Goal: Information Seeking & Learning: Check status

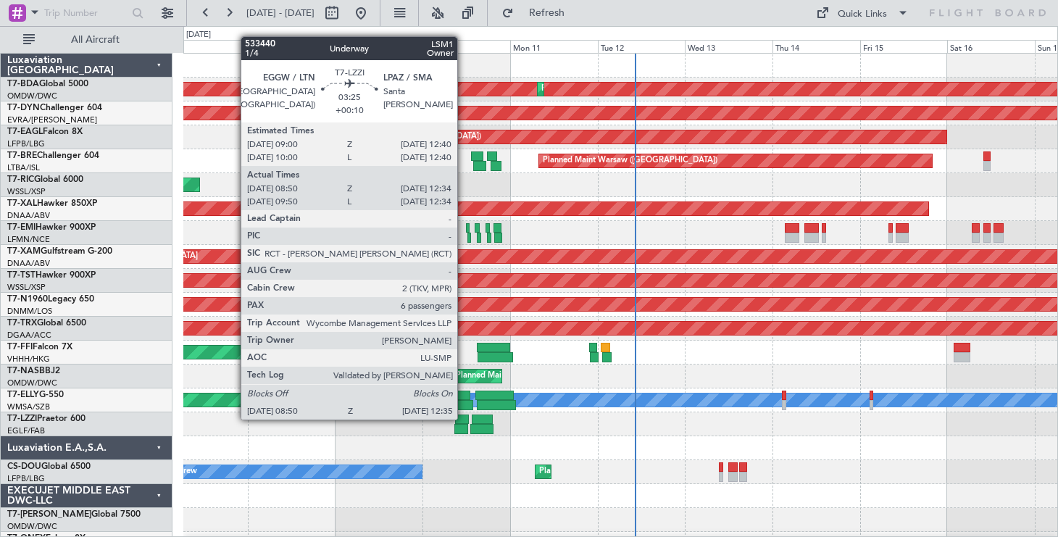
click at [464, 419] on div at bounding box center [462, 419] width 14 height 10
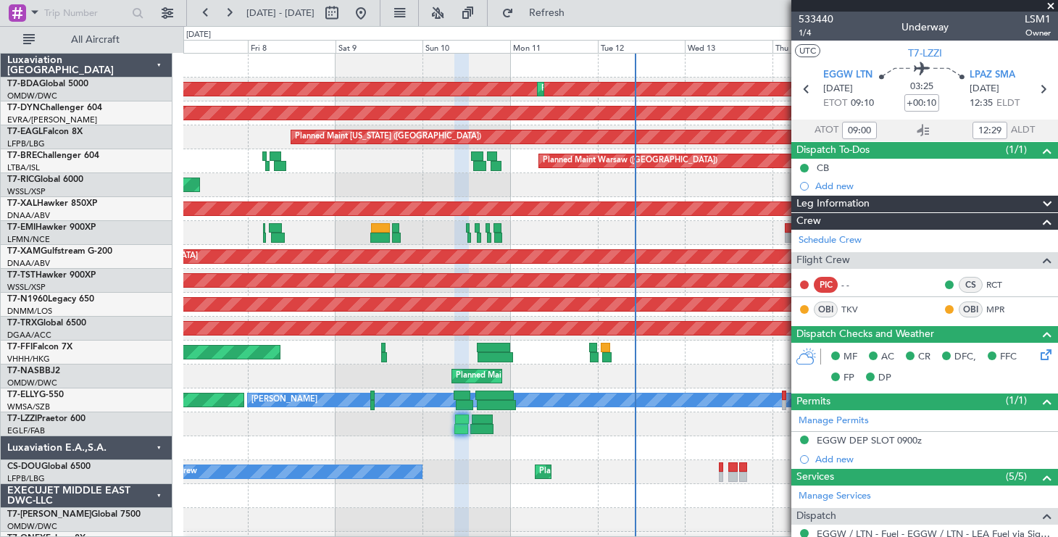
click at [1054, 6] on span at bounding box center [1050, 6] width 14 height 13
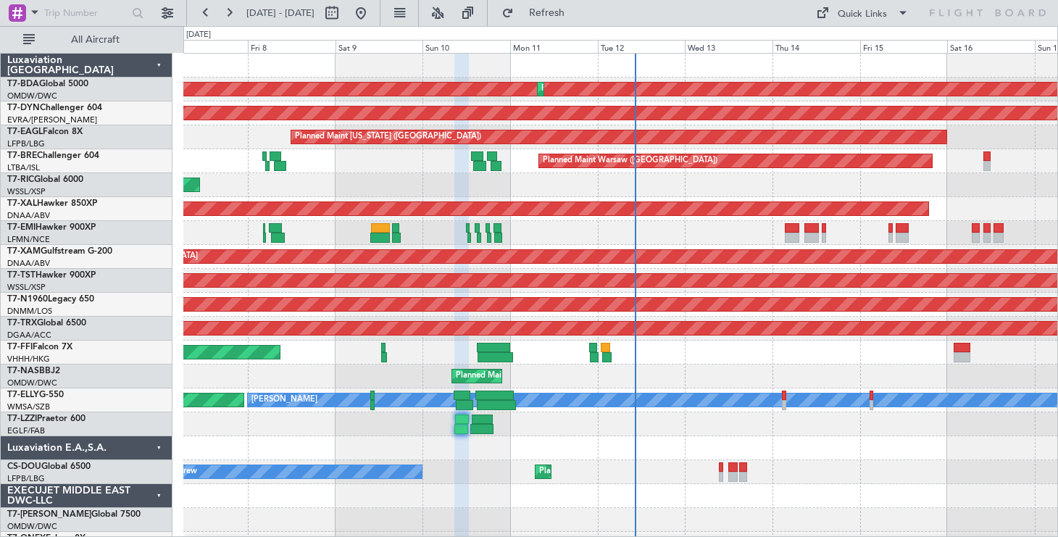
type input "0"
click at [211, 16] on button at bounding box center [205, 12] width 23 height 23
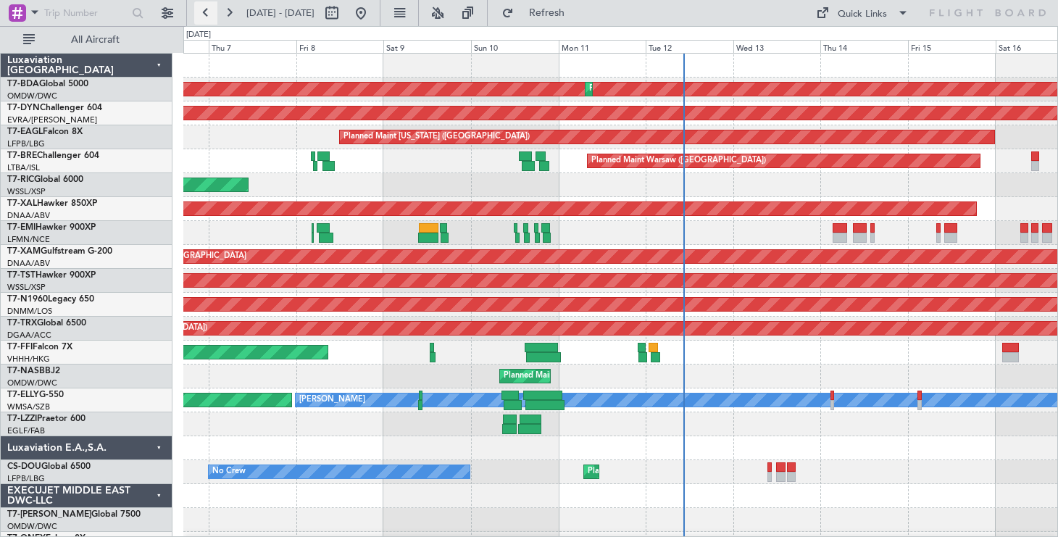
click at [211, 16] on button at bounding box center [205, 12] width 23 height 23
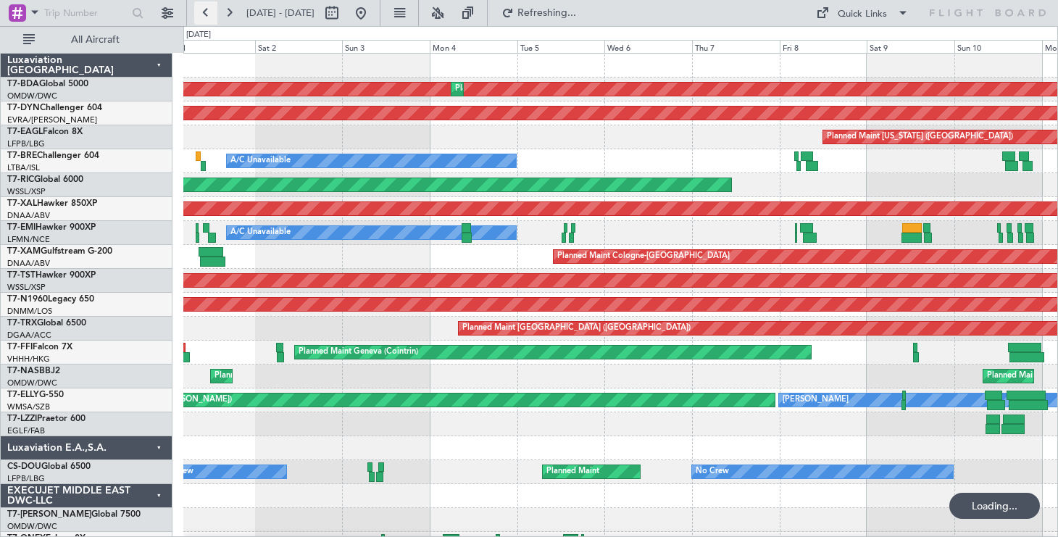
click at [211, 16] on button at bounding box center [205, 12] width 23 height 23
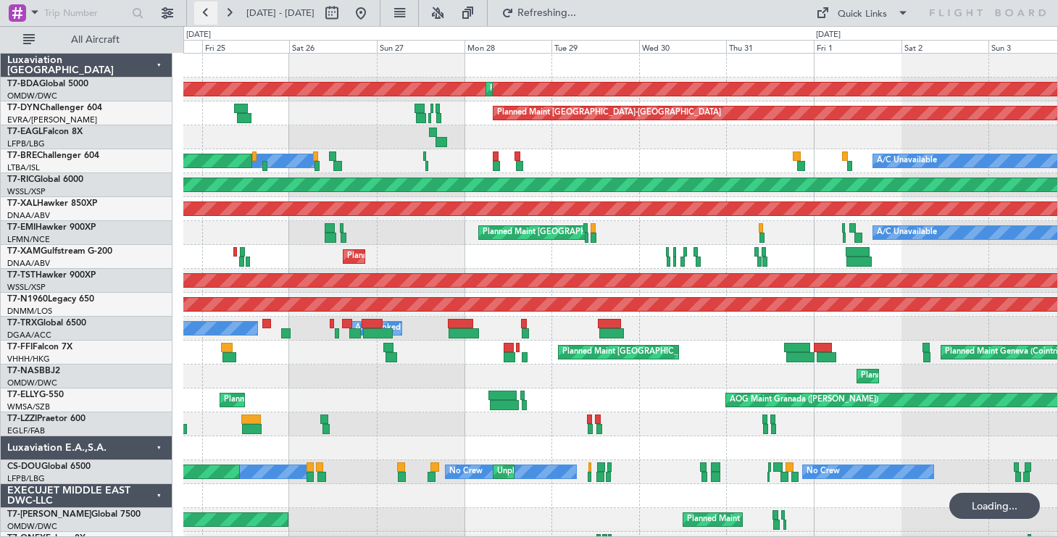
click at [211, 16] on button at bounding box center [205, 12] width 23 height 23
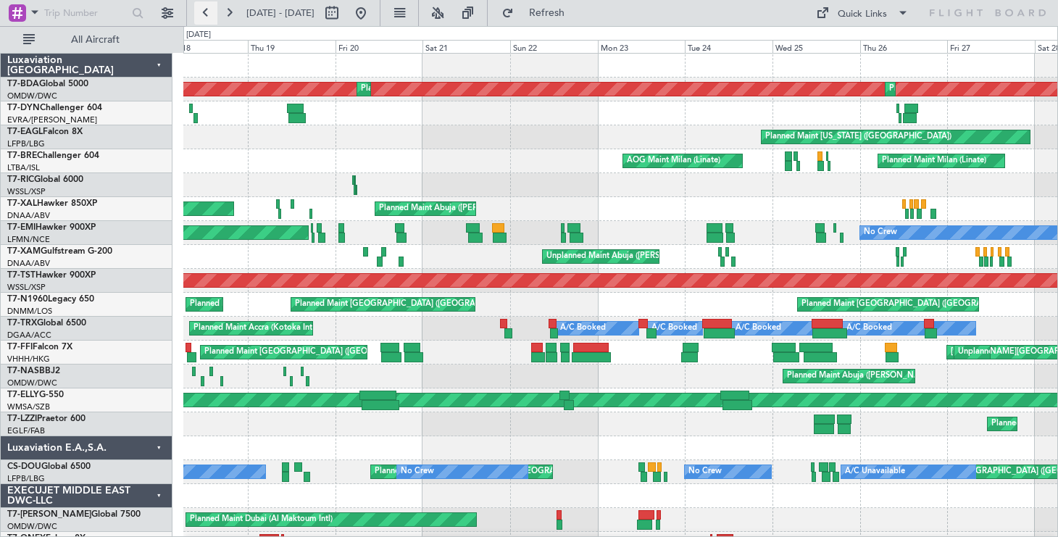
click at [209, 13] on button at bounding box center [205, 12] width 23 height 23
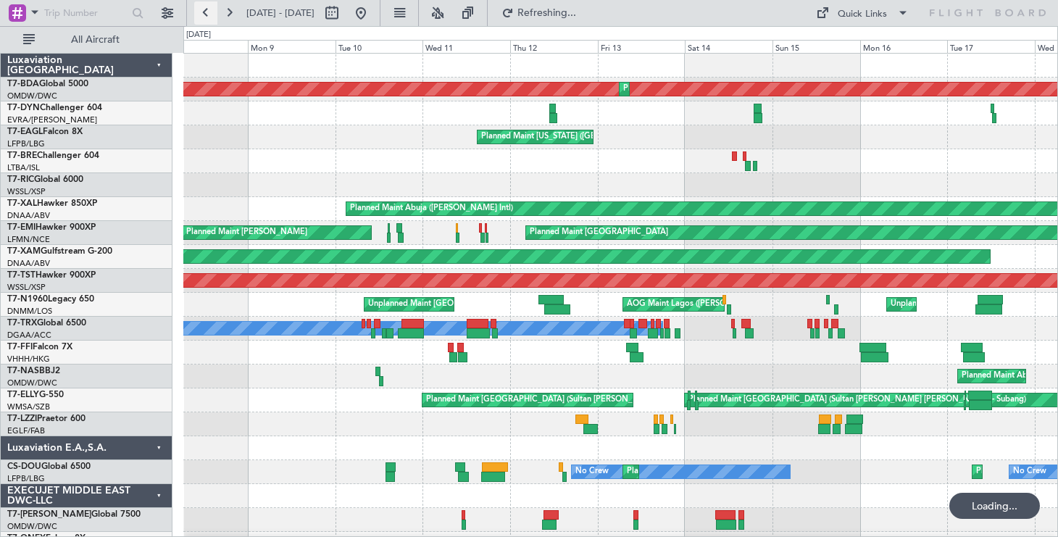
click at [209, 13] on button at bounding box center [205, 12] width 23 height 23
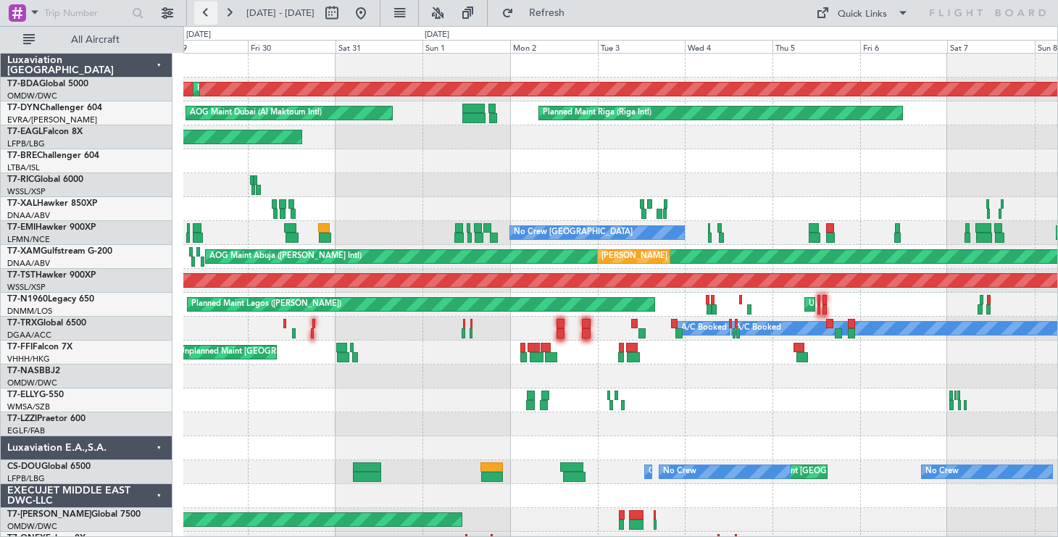
click at [203, 12] on button at bounding box center [205, 12] width 23 height 23
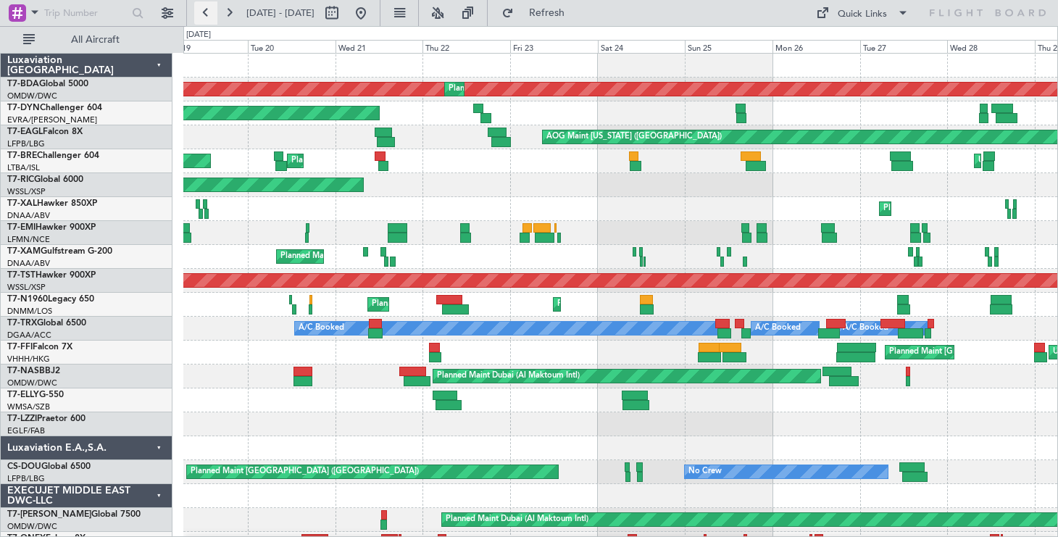
click at [204, 8] on button at bounding box center [205, 12] width 23 height 23
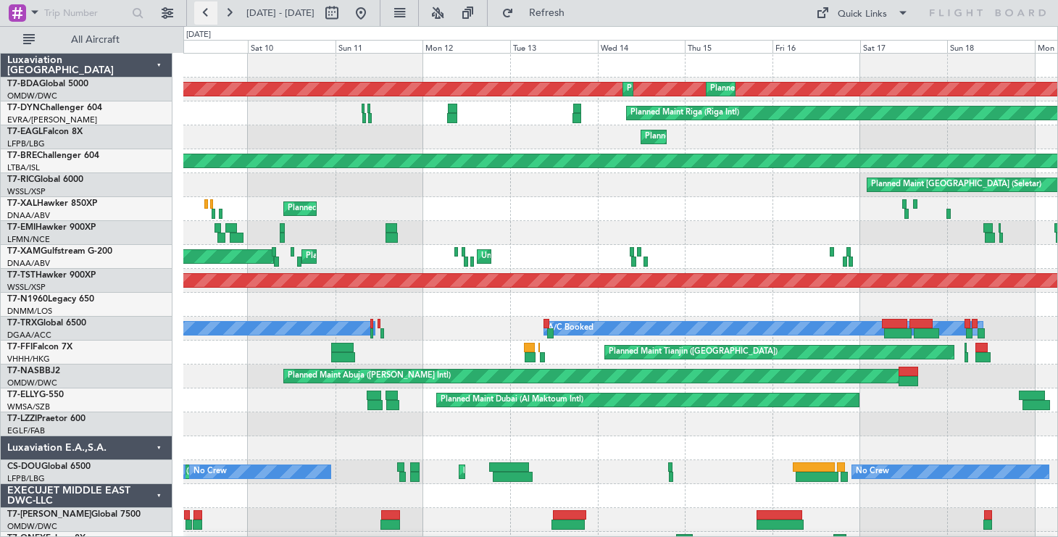
click at [203, 12] on button at bounding box center [205, 12] width 23 height 23
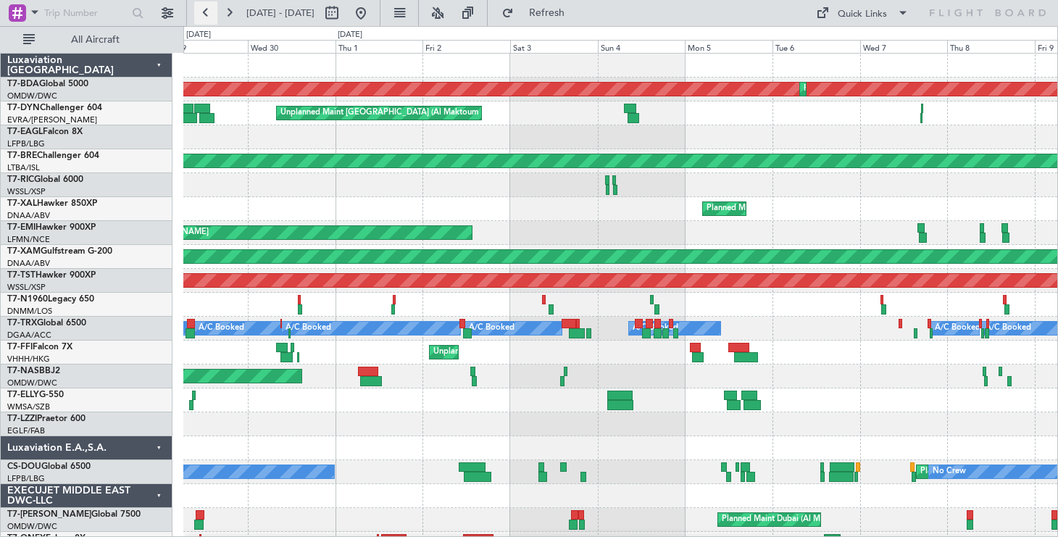
click at [208, 17] on button at bounding box center [205, 12] width 23 height 23
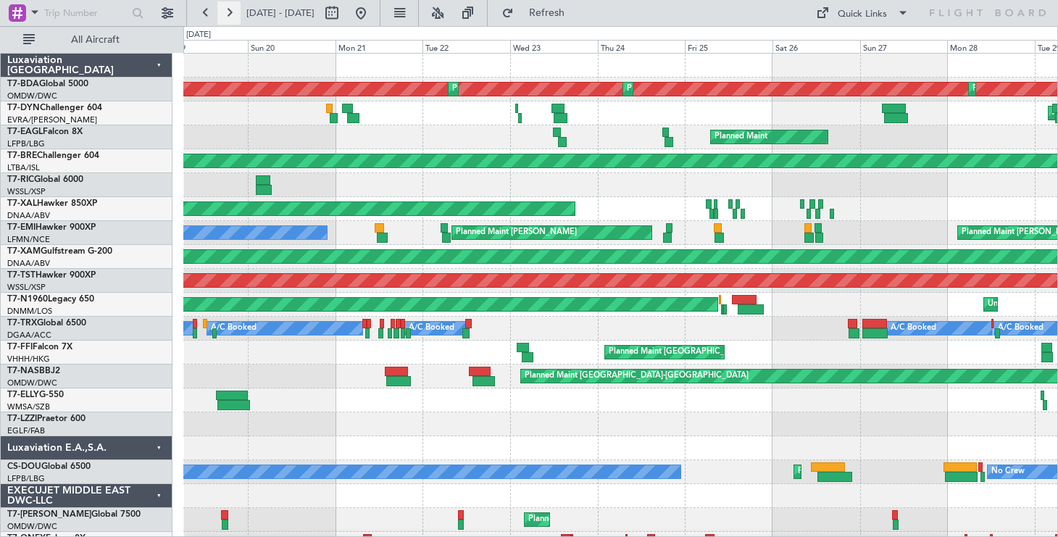
click at [235, 14] on button at bounding box center [228, 12] width 23 height 23
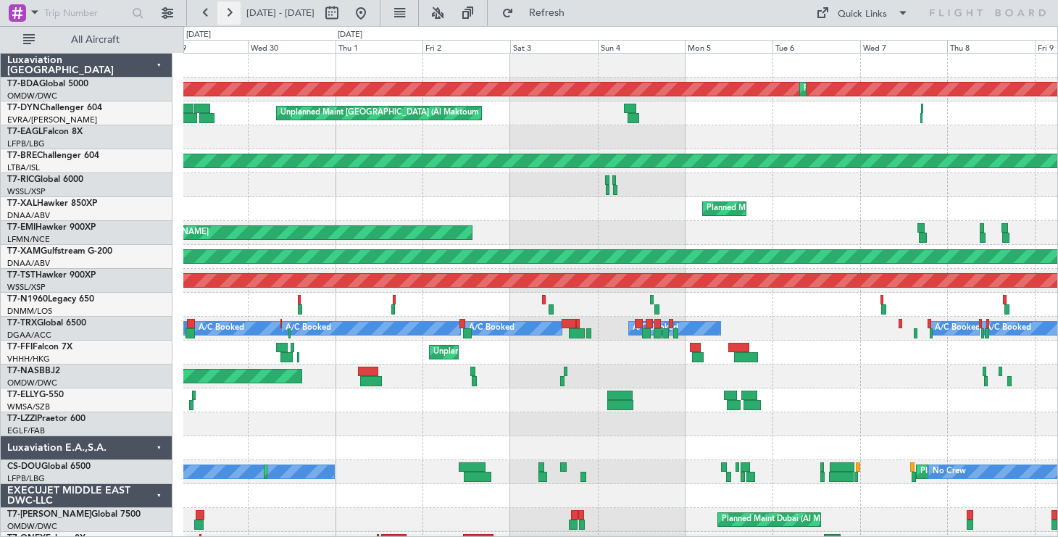
click at [228, 9] on button at bounding box center [228, 12] width 23 height 23
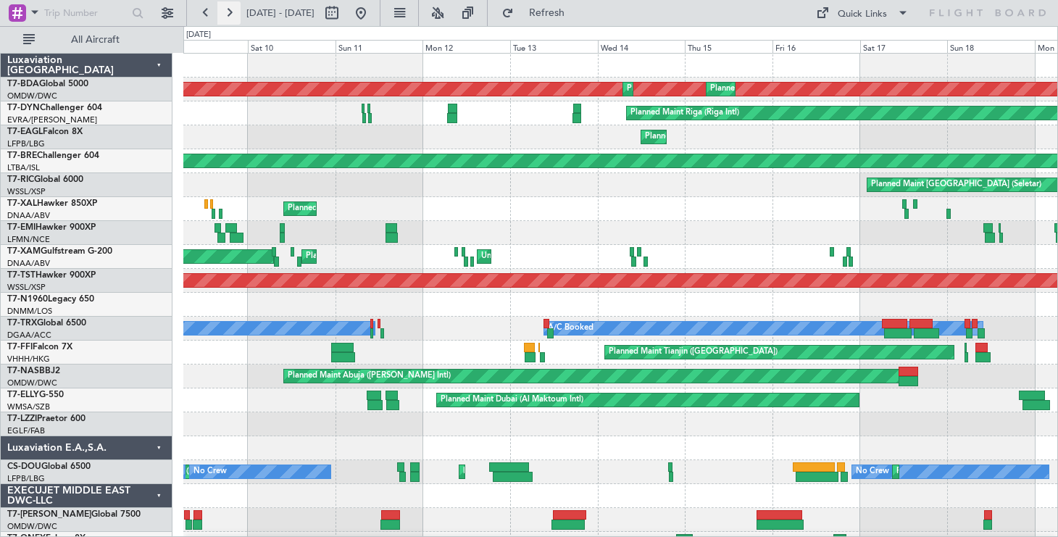
click at [225, 17] on button at bounding box center [228, 12] width 23 height 23
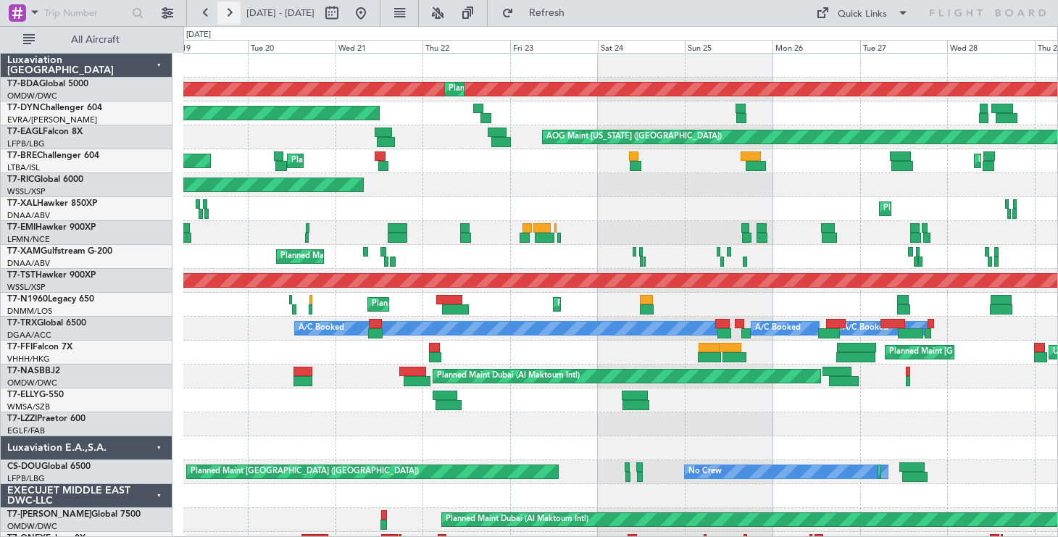
click at [222, 15] on button at bounding box center [228, 12] width 23 height 23
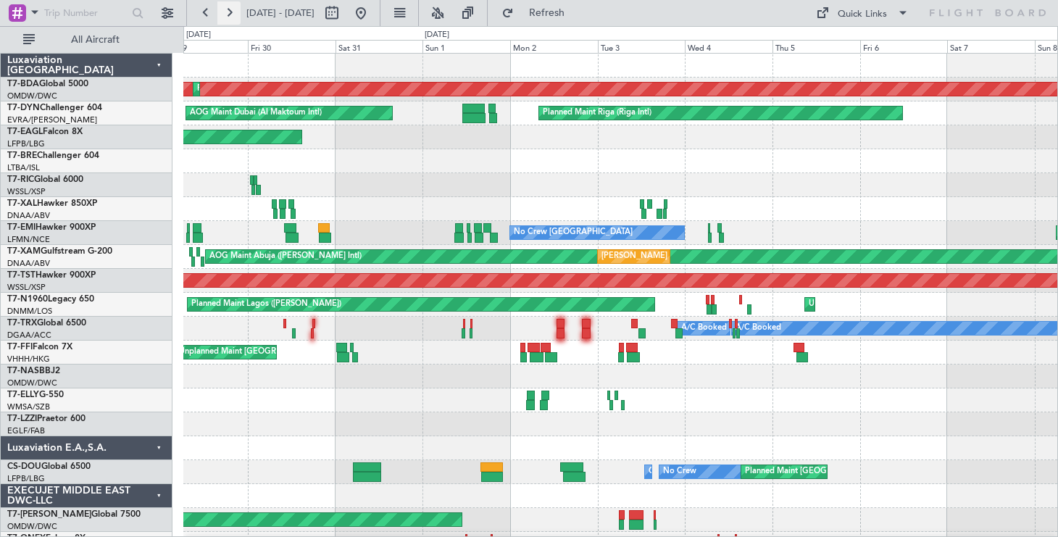
click at [233, 9] on button at bounding box center [228, 12] width 23 height 23
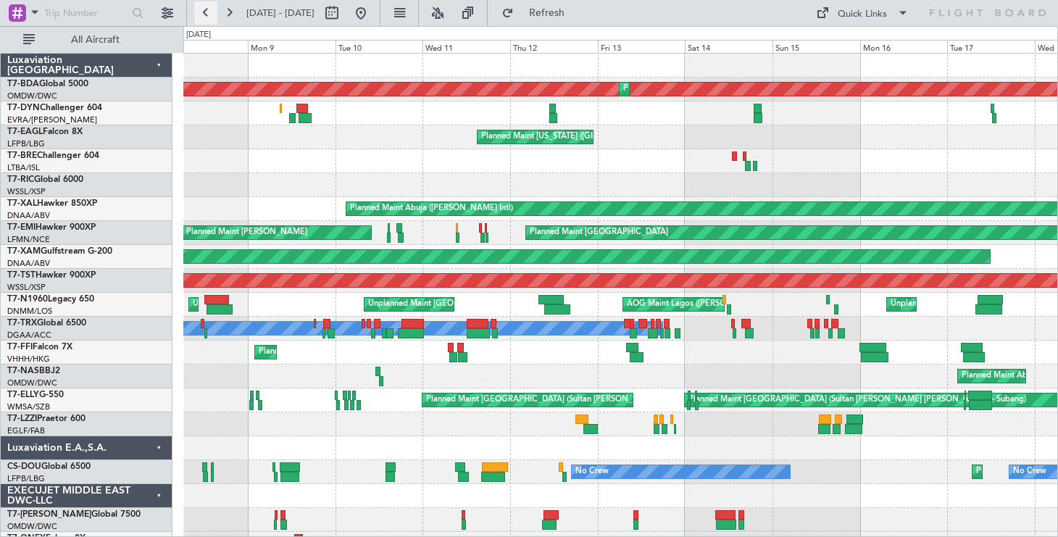
click at [207, 12] on button at bounding box center [205, 12] width 23 height 23
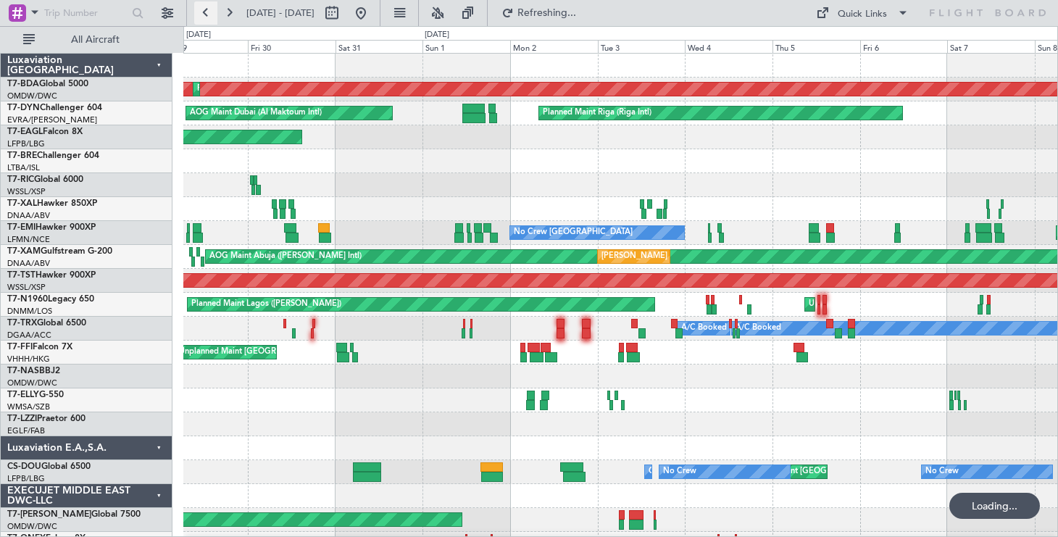
click at [207, 12] on button at bounding box center [205, 12] width 23 height 23
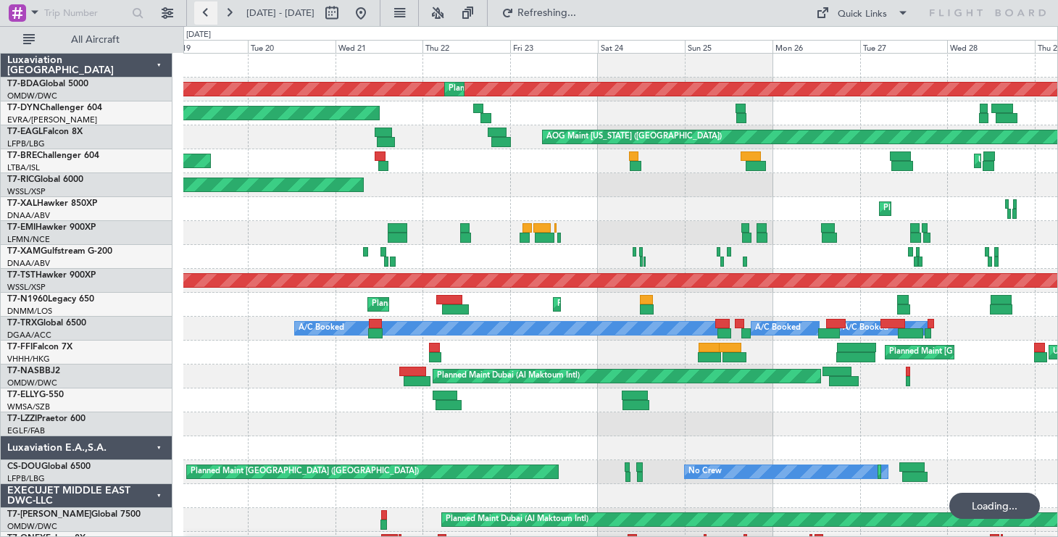
click at [207, 12] on button at bounding box center [205, 12] width 23 height 23
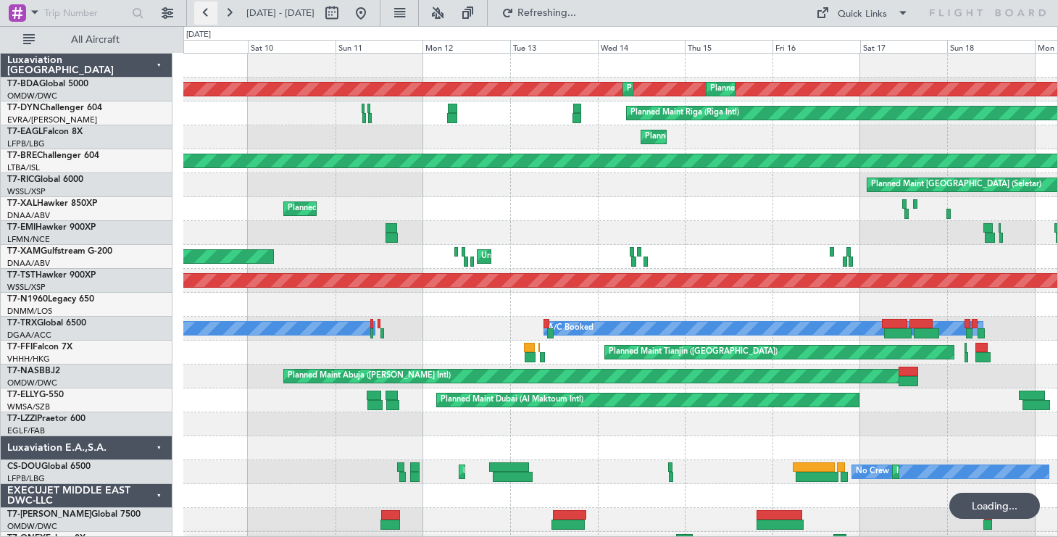
click at [207, 12] on button at bounding box center [205, 12] width 23 height 23
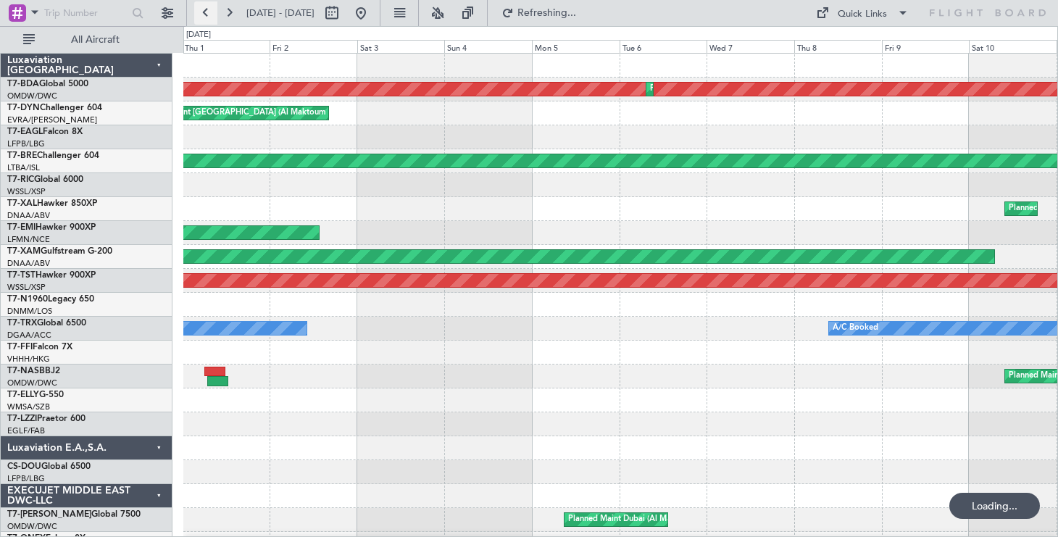
click at [207, 12] on button at bounding box center [205, 12] width 23 height 23
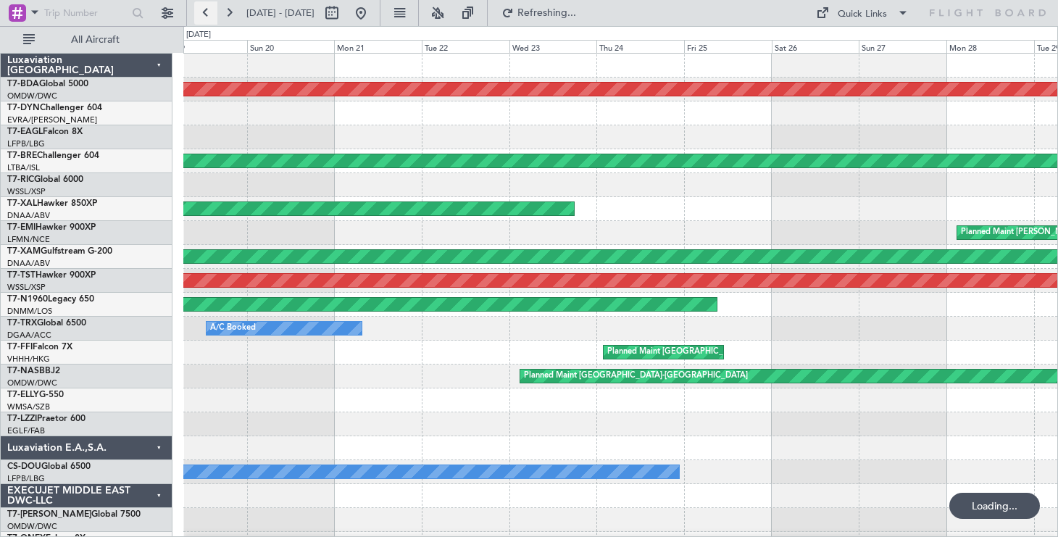
click at [207, 12] on button at bounding box center [205, 12] width 23 height 23
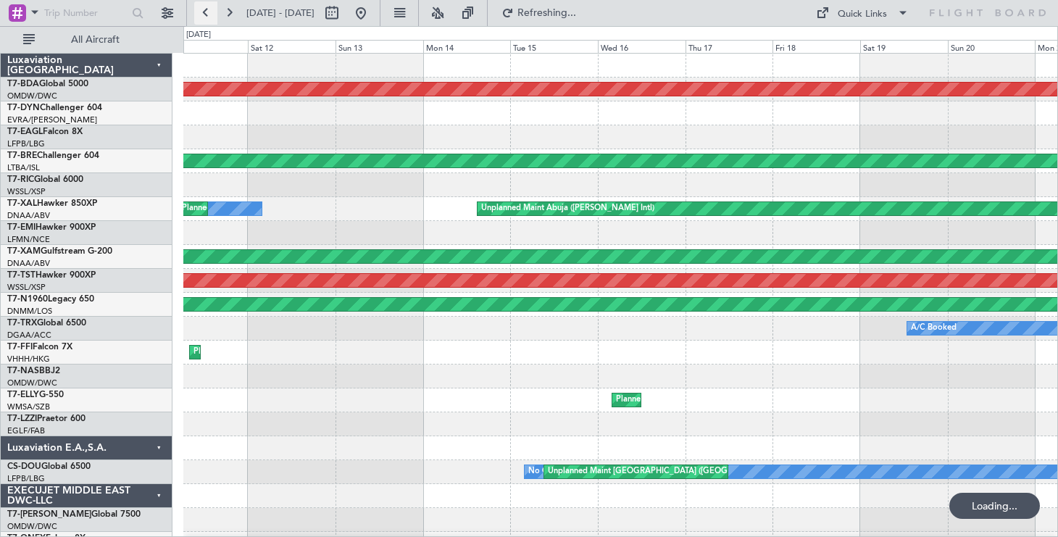
click at [207, 12] on button at bounding box center [205, 12] width 23 height 23
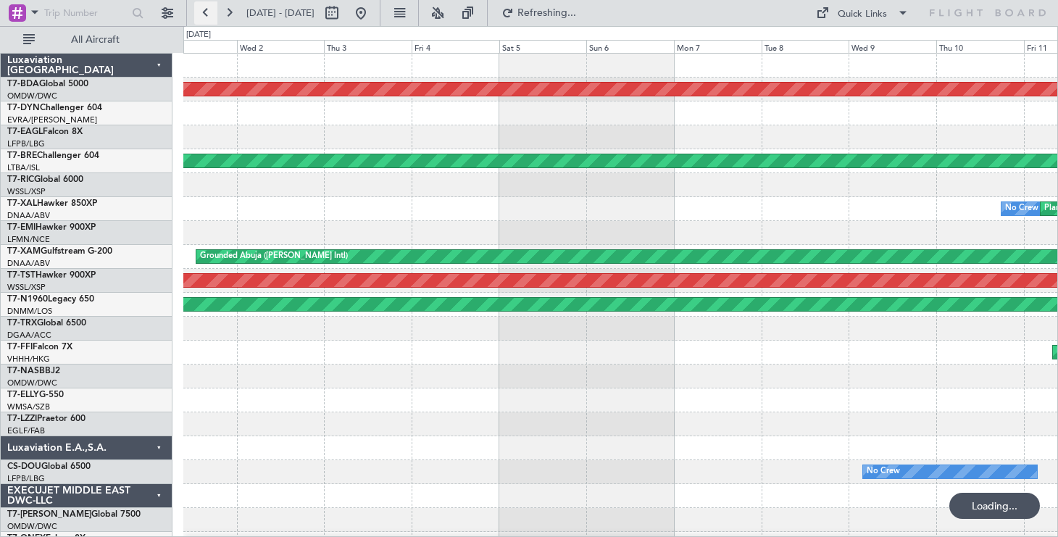
click at [207, 12] on button at bounding box center [205, 12] width 23 height 23
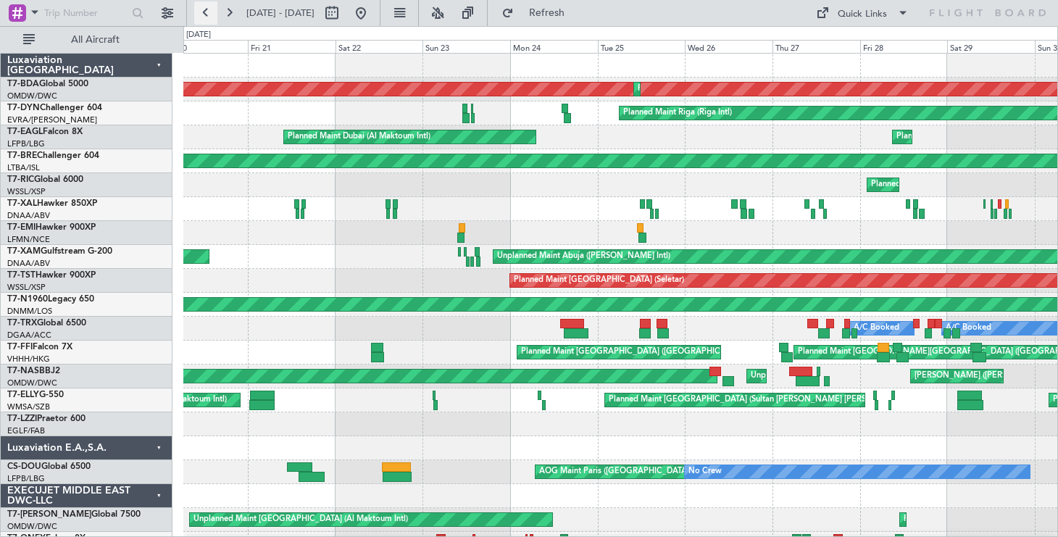
click at [214, 10] on button at bounding box center [205, 12] width 23 height 23
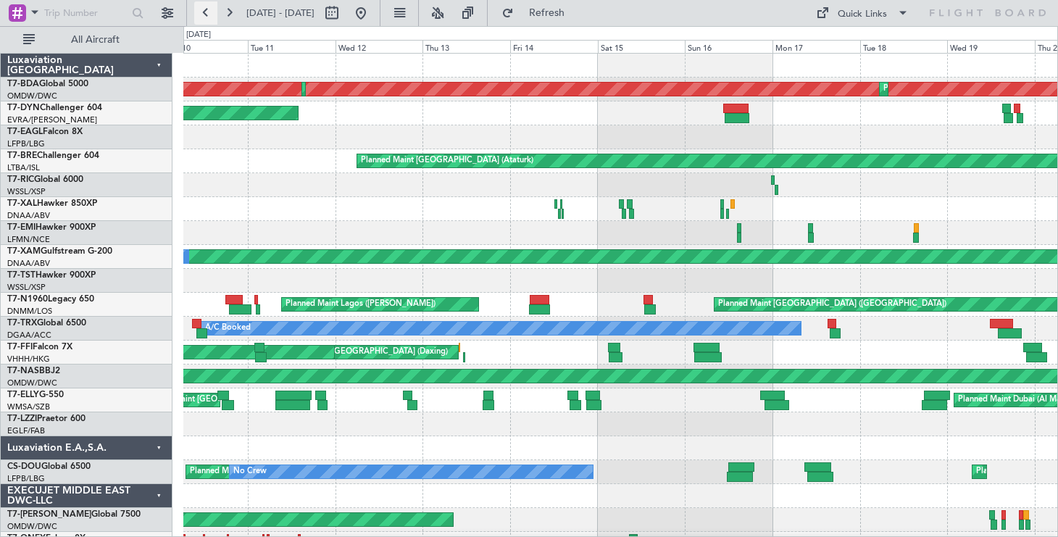
click at [203, 17] on button at bounding box center [205, 12] width 23 height 23
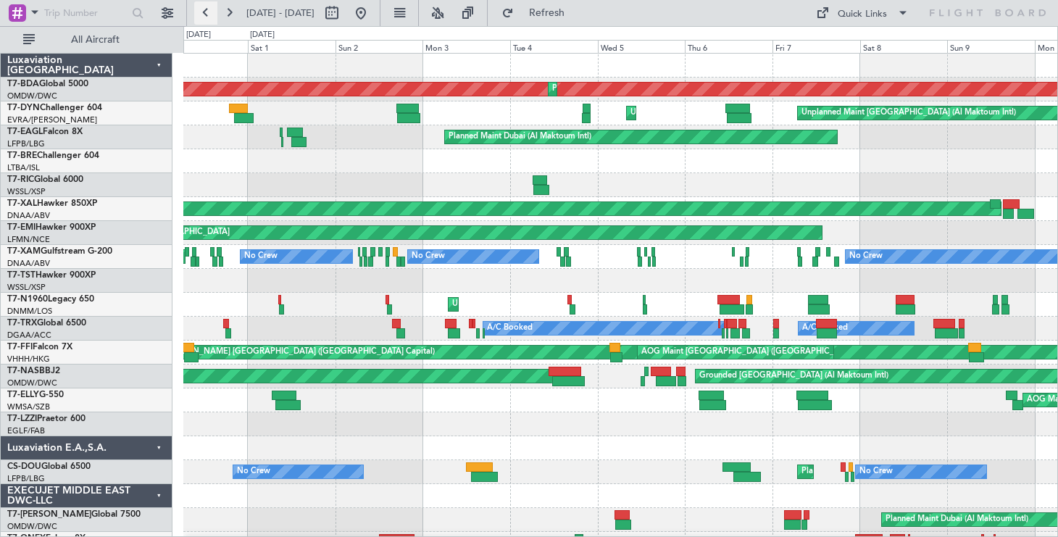
click at [212, 12] on button at bounding box center [205, 12] width 23 height 23
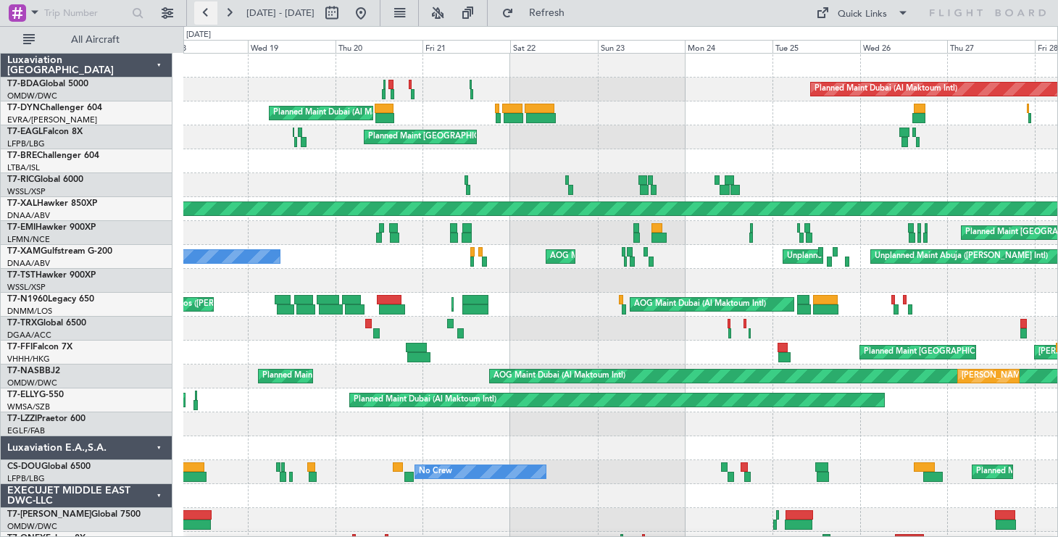
click at [212, 12] on button at bounding box center [205, 12] width 23 height 23
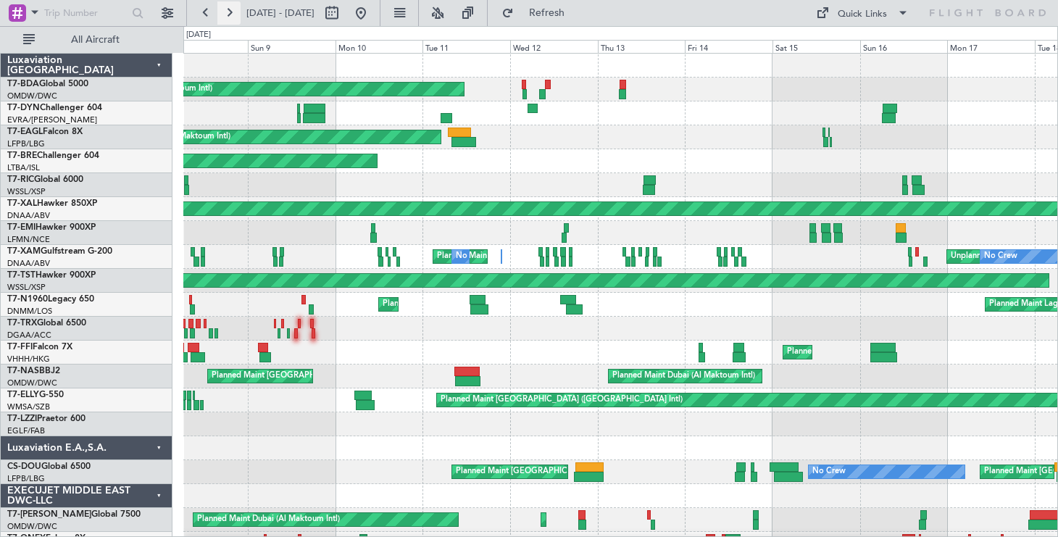
click at [230, 11] on button at bounding box center [228, 12] width 23 height 23
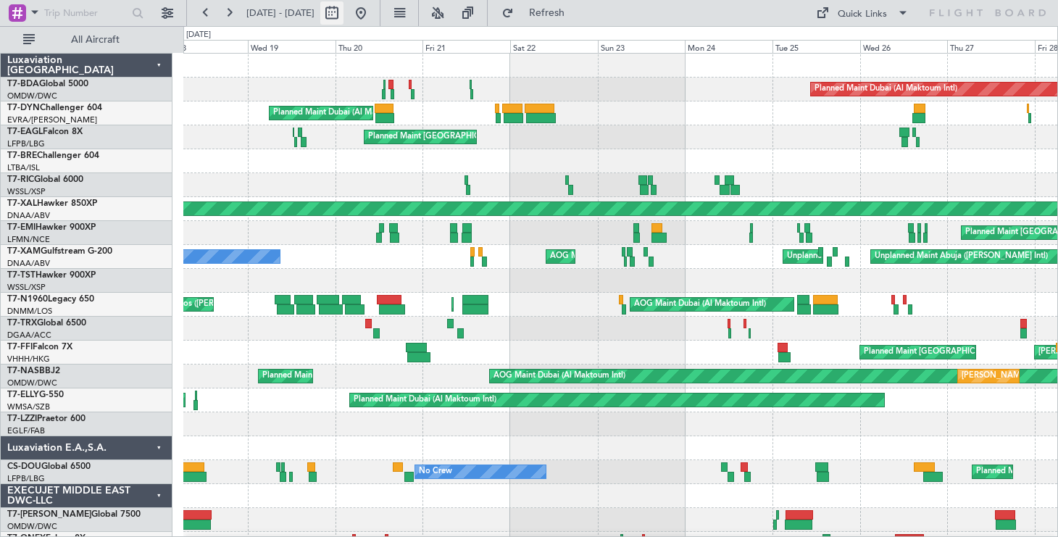
click at [343, 13] on button at bounding box center [331, 12] width 23 height 23
select select "2"
select select "2025"
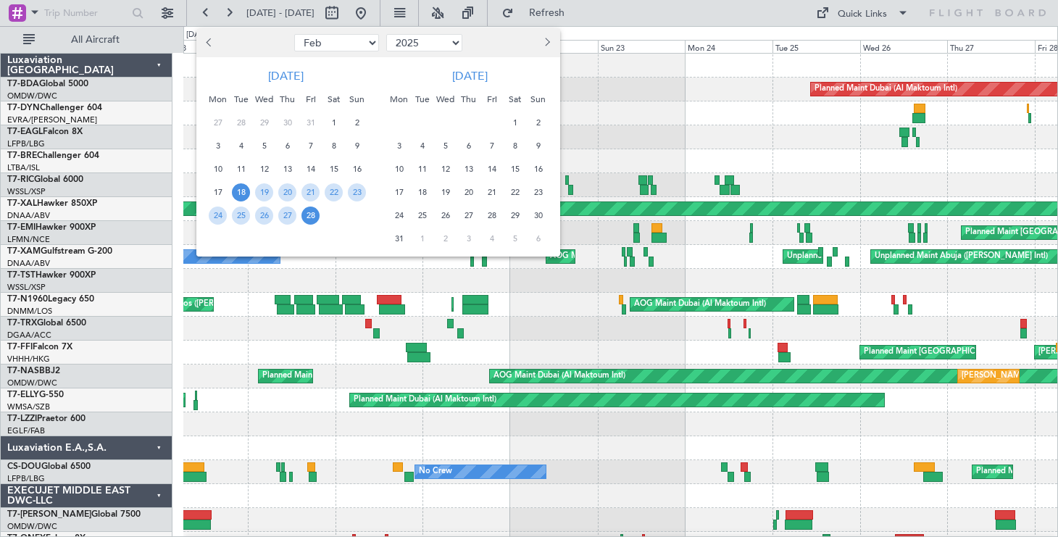
click at [548, 44] on button "Next month" at bounding box center [546, 42] width 16 height 23
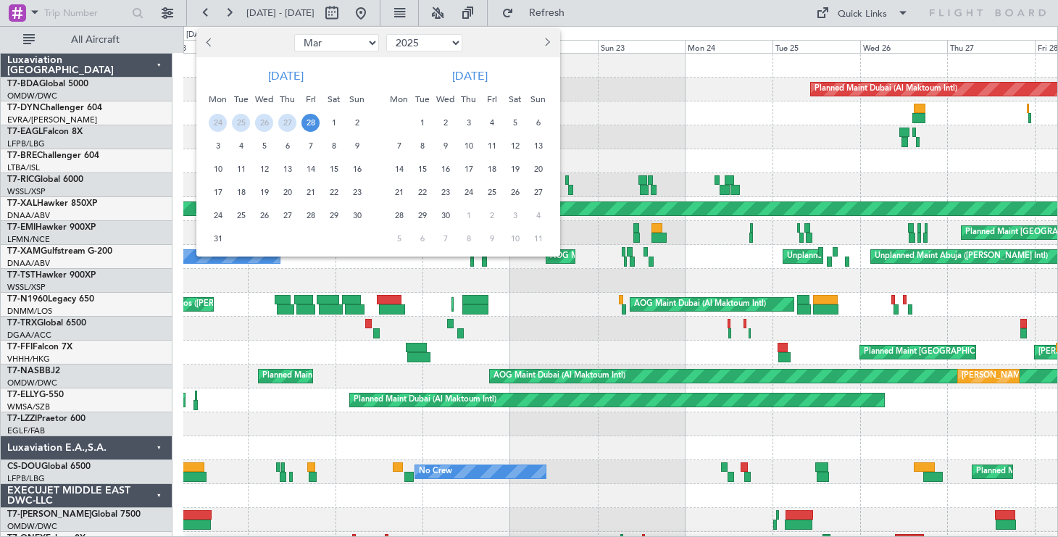
click at [548, 44] on button "Next month" at bounding box center [546, 42] width 16 height 23
select select "7"
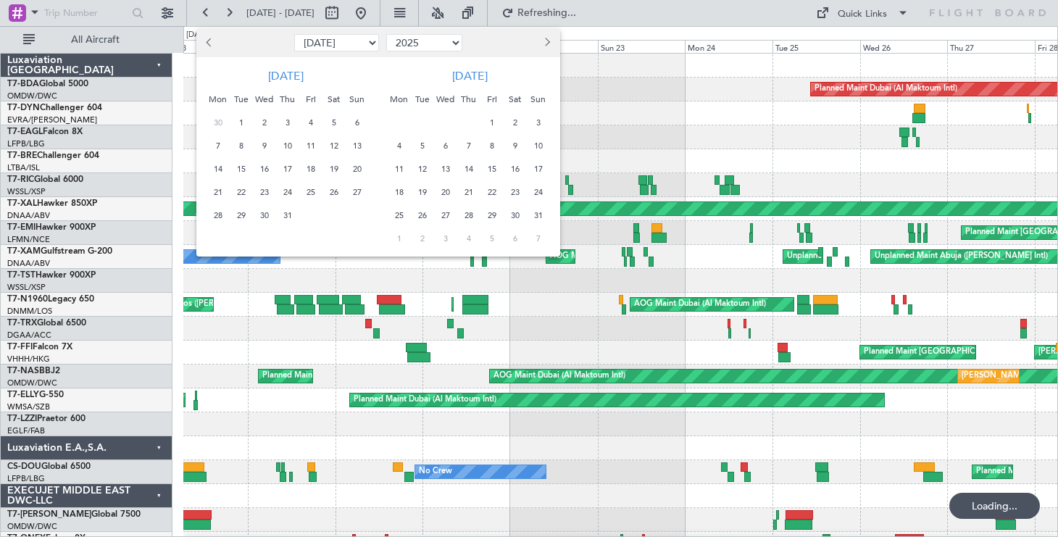
click at [285, 70] on div "Jul 2025 Mon Tue Wed Thu Fri Sat Sun 30 1 2 3 4 5 6 7 8 9 10 11 12 13 14 15 16 …" at bounding box center [378, 156] width 364 height 199
click at [263, 144] on span "9" at bounding box center [264, 146] width 18 height 18
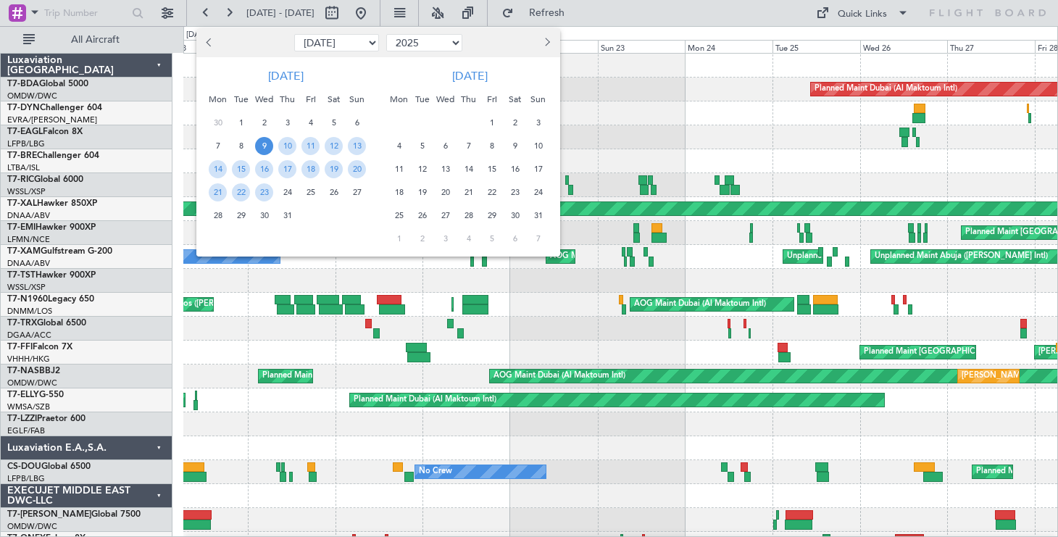
click at [590, 33] on div at bounding box center [529, 268] width 1058 height 537
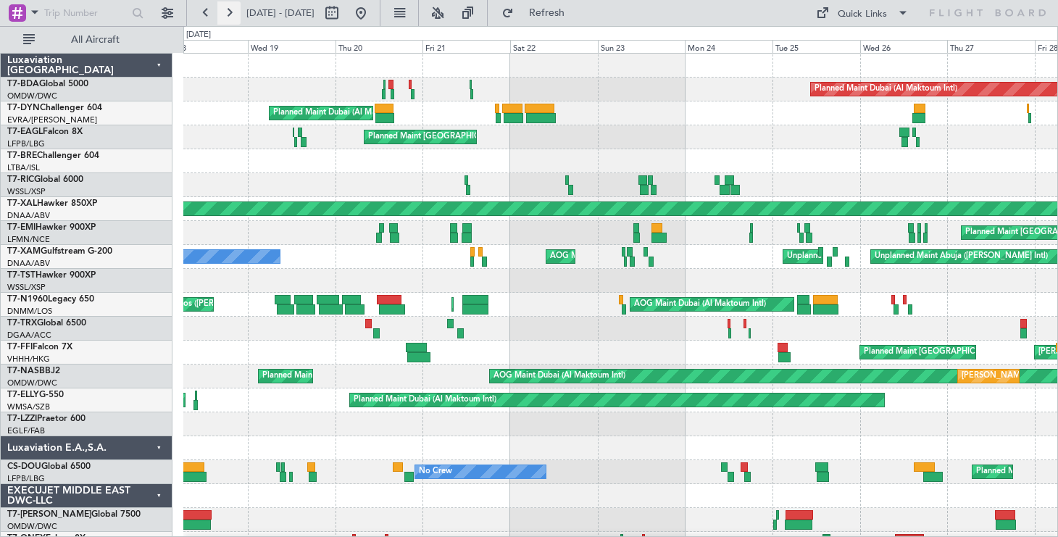
click at [236, 12] on button at bounding box center [228, 12] width 23 height 23
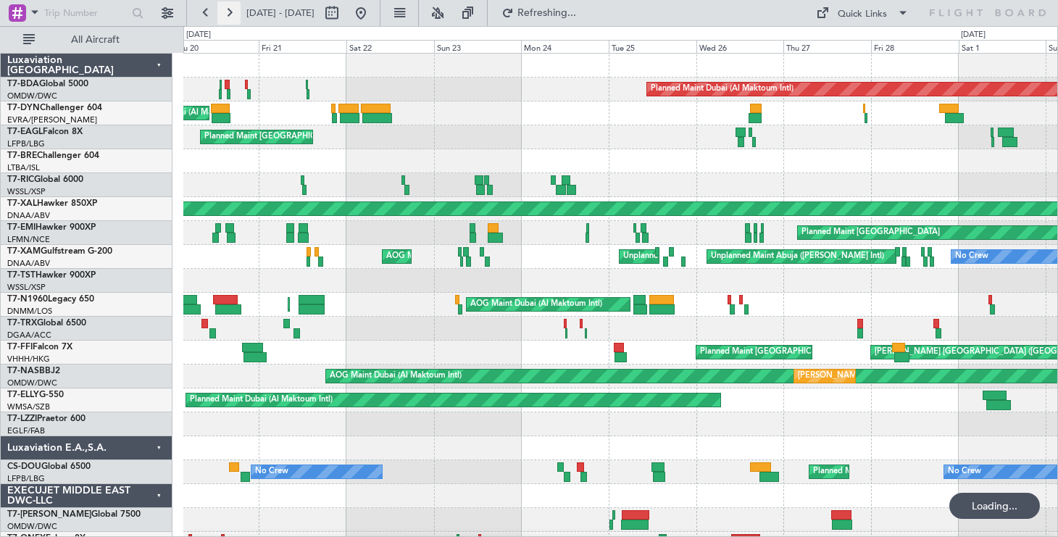
click at [236, 12] on button at bounding box center [228, 12] width 23 height 23
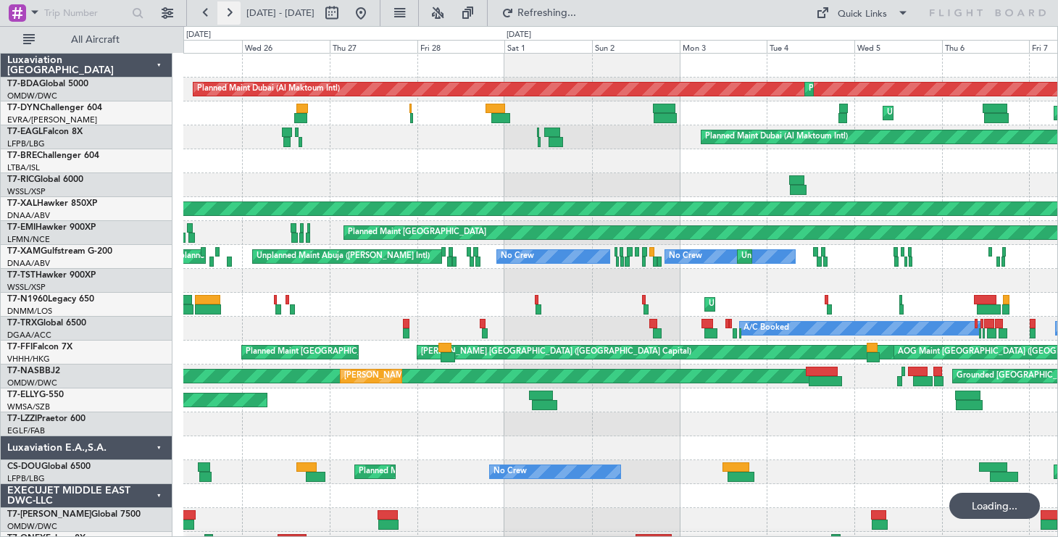
click at [236, 12] on button at bounding box center [228, 12] width 23 height 23
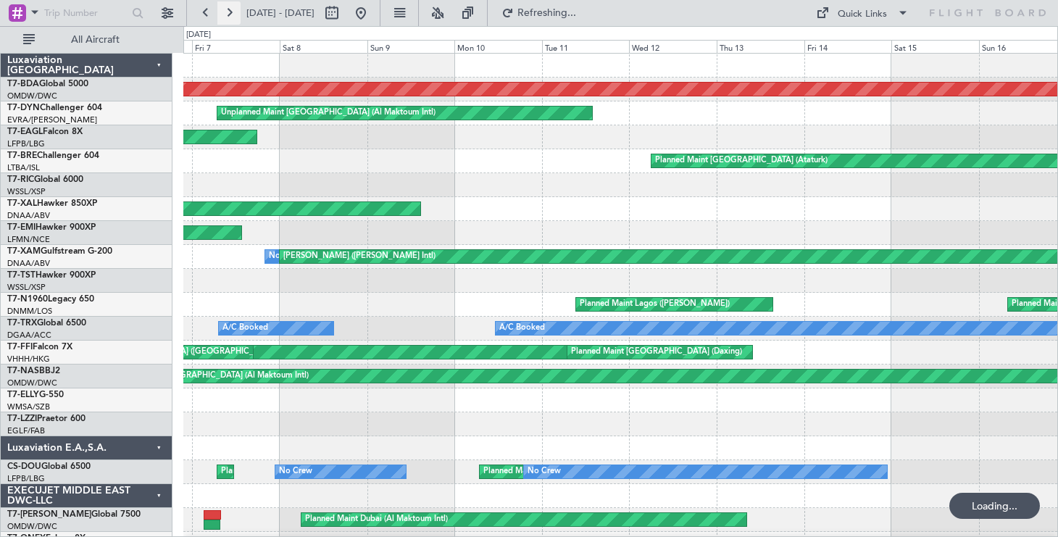
click at [236, 12] on button at bounding box center [228, 12] width 23 height 23
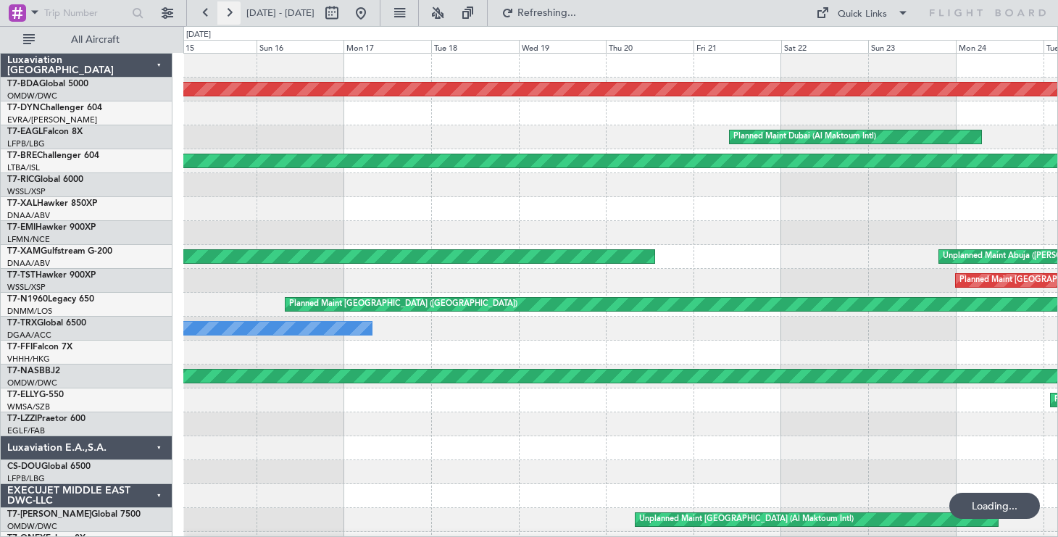
click at [236, 12] on button at bounding box center [228, 12] width 23 height 23
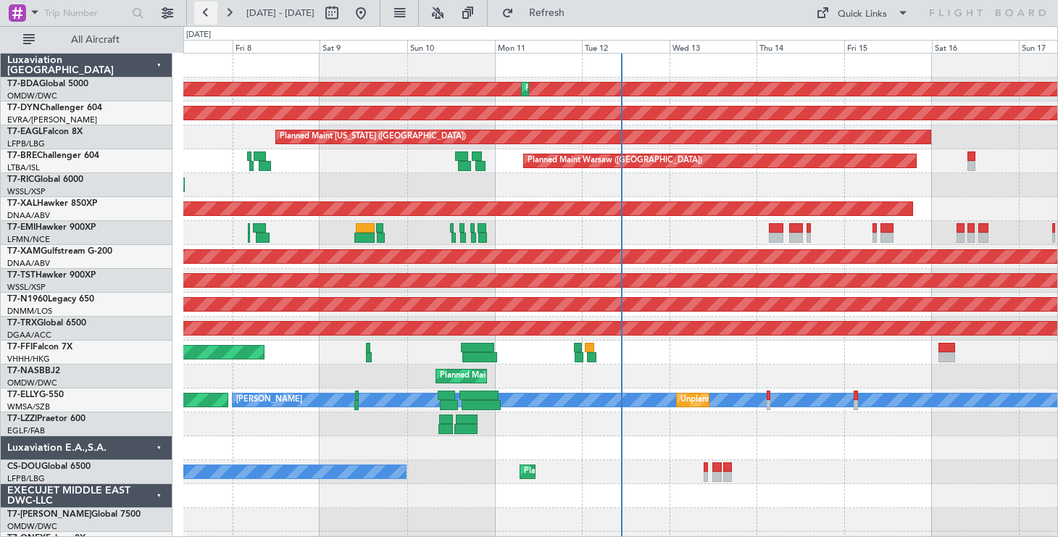
click at [210, 14] on button at bounding box center [205, 12] width 23 height 23
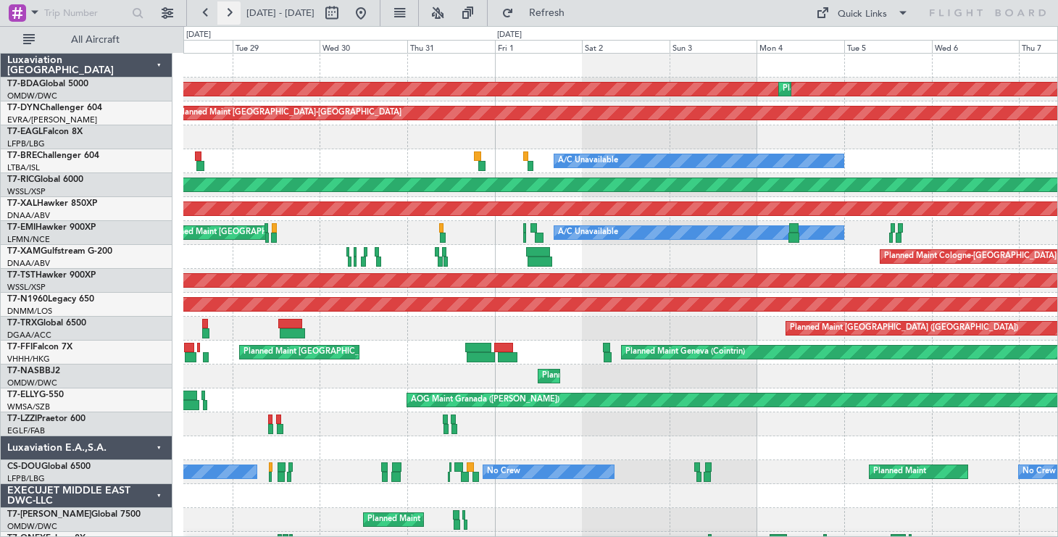
click at [231, 9] on button at bounding box center [228, 12] width 23 height 23
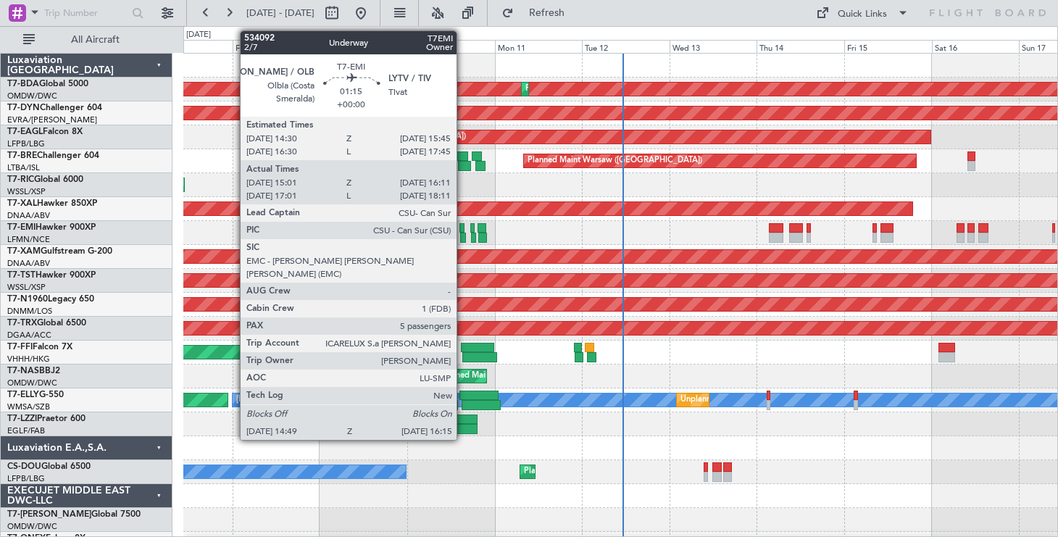
click at [463, 226] on div at bounding box center [461, 228] width 5 height 10
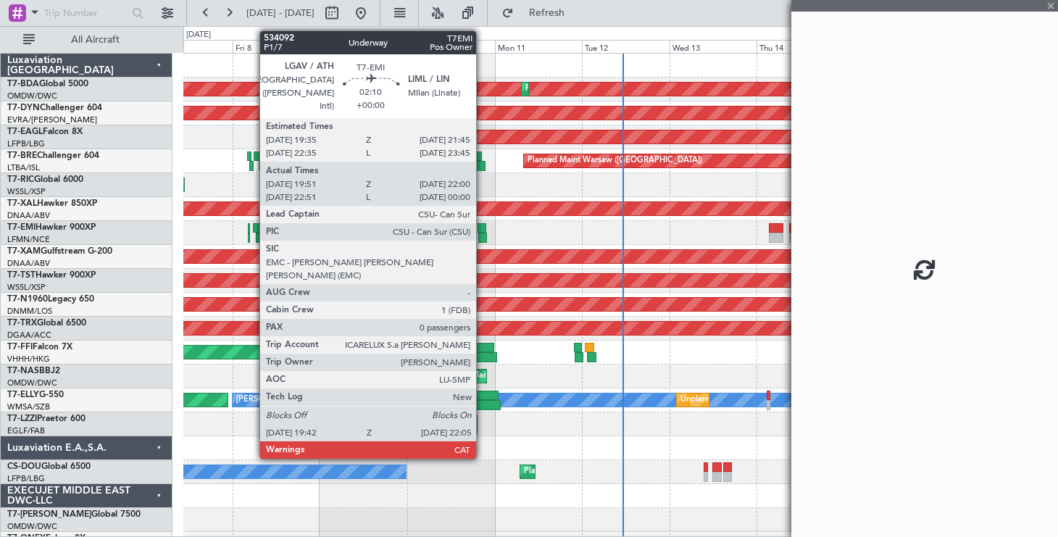
click at [483, 228] on div at bounding box center [481, 228] width 8 height 10
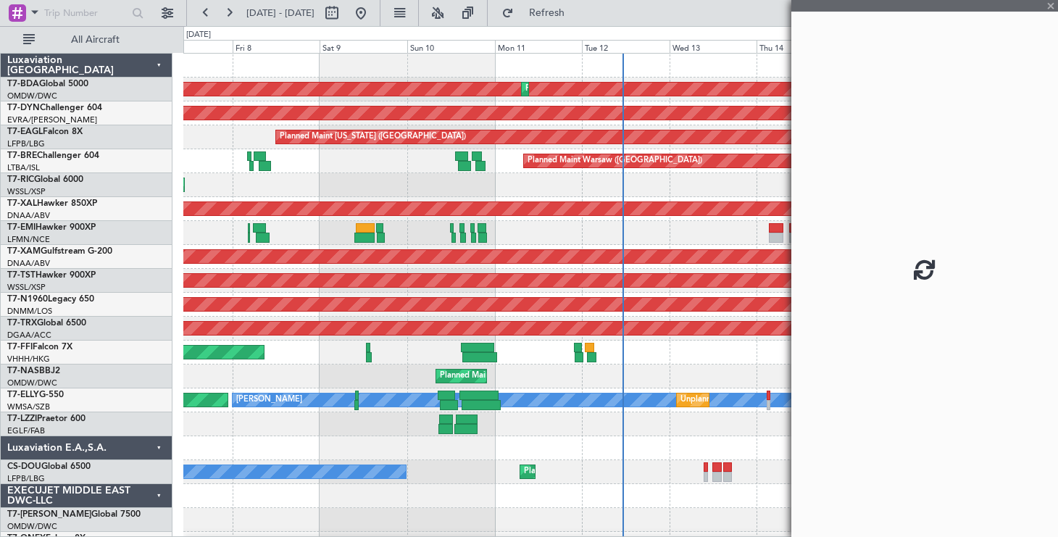
click at [483, 228] on div at bounding box center [481, 228] width 8 height 10
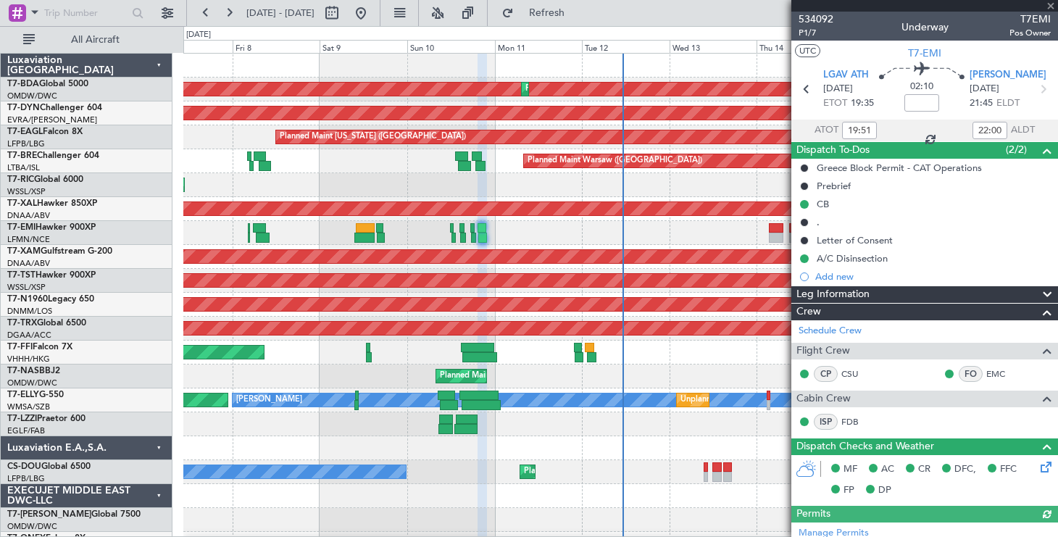
click at [1050, 6] on div at bounding box center [924, 6] width 267 height 12
click at [754, 15] on div "[DATE] - [DATE] Refresh Quick Links All Aircraft" at bounding box center [529, 13] width 1058 height 26
click at [1051, 4] on span at bounding box center [1050, 6] width 14 height 13
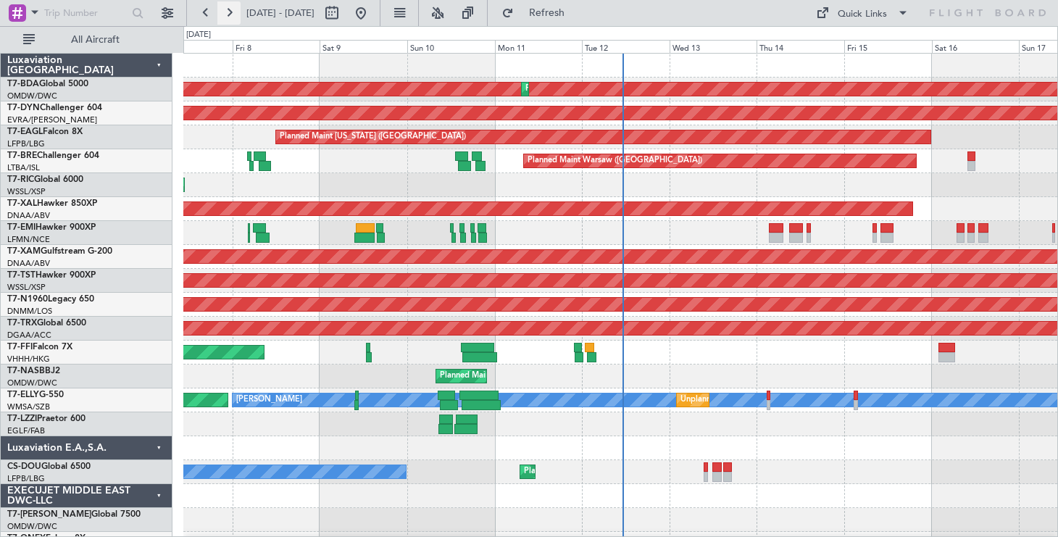
click at [230, 14] on button at bounding box center [228, 12] width 23 height 23
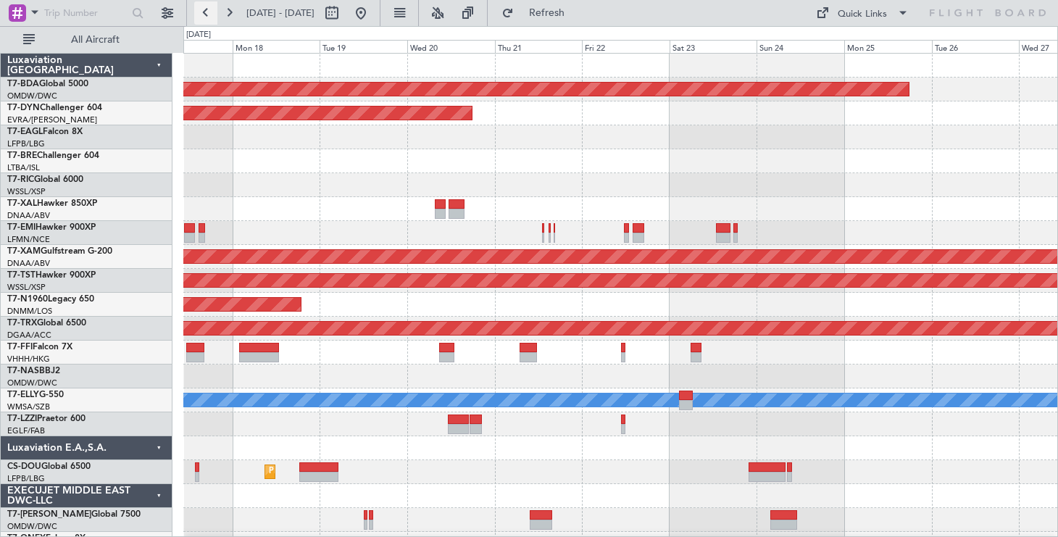
click at [204, 12] on button at bounding box center [205, 12] width 23 height 23
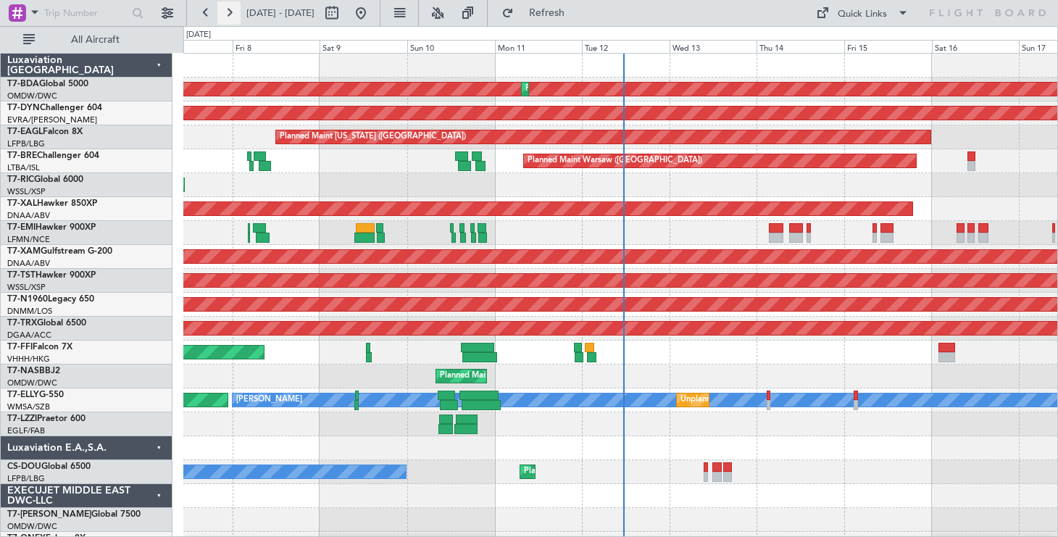
click at [225, 16] on button at bounding box center [228, 12] width 23 height 23
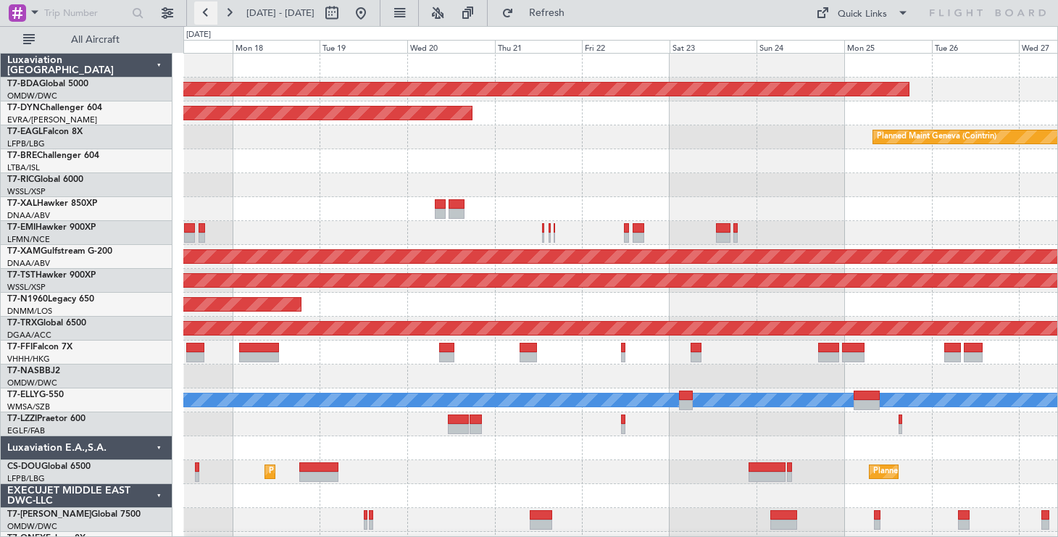
click at [199, 9] on button at bounding box center [205, 12] width 23 height 23
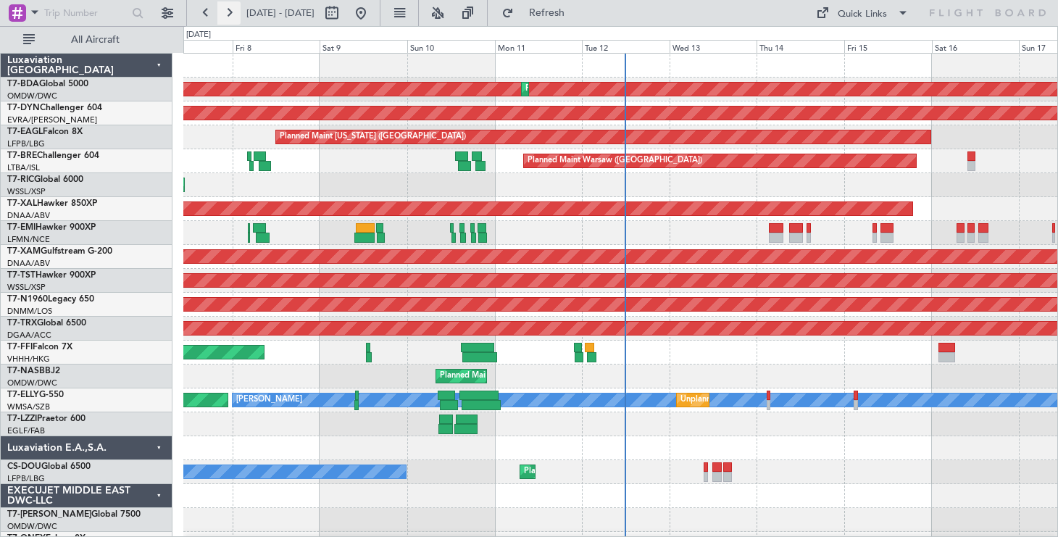
click at [229, 15] on button at bounding box center [228, 12] width 23 height 23
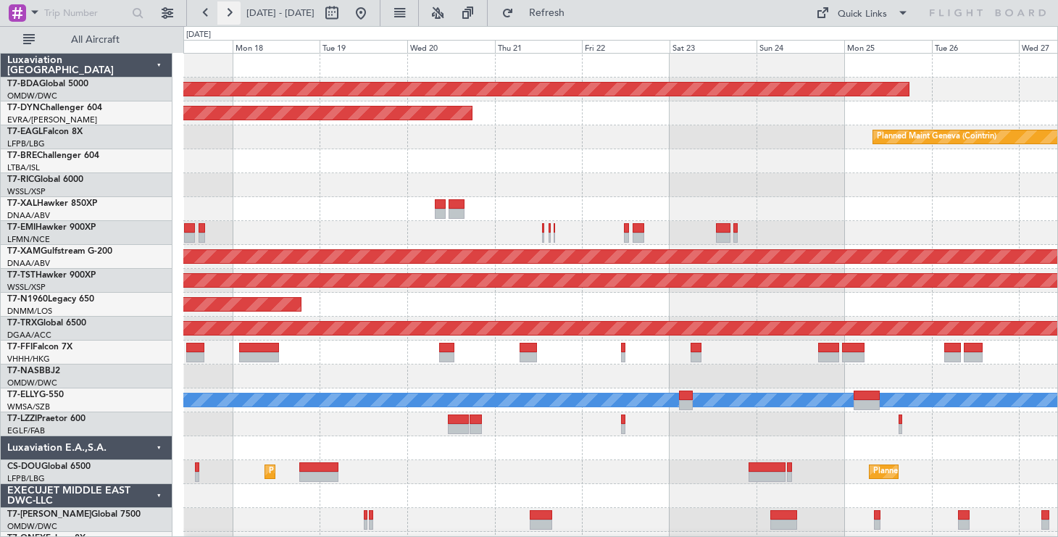
click at [229, 15] on button at bounding box center [228, 12] width 23 height 23
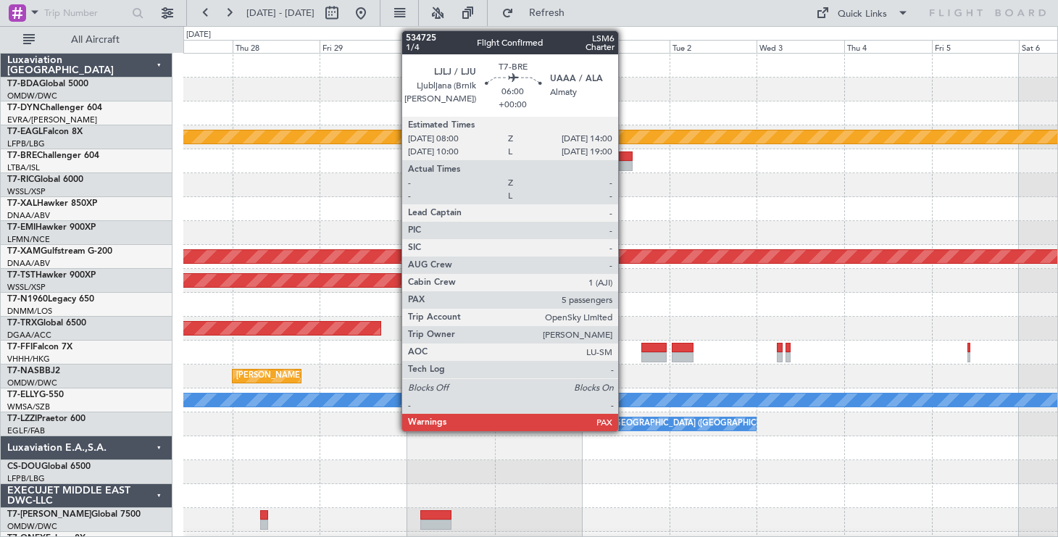
click at [625, 157] on div at bounding box center [621, 156] width 22 height 10
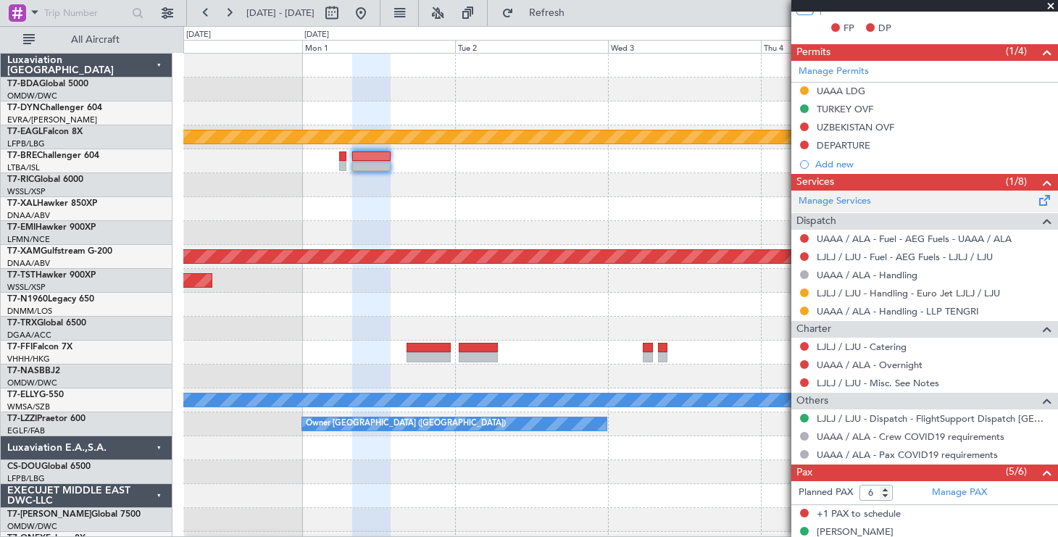
scroll to position [330, 0]
